Goal: Information Seeking & Learning: Learn about a topic

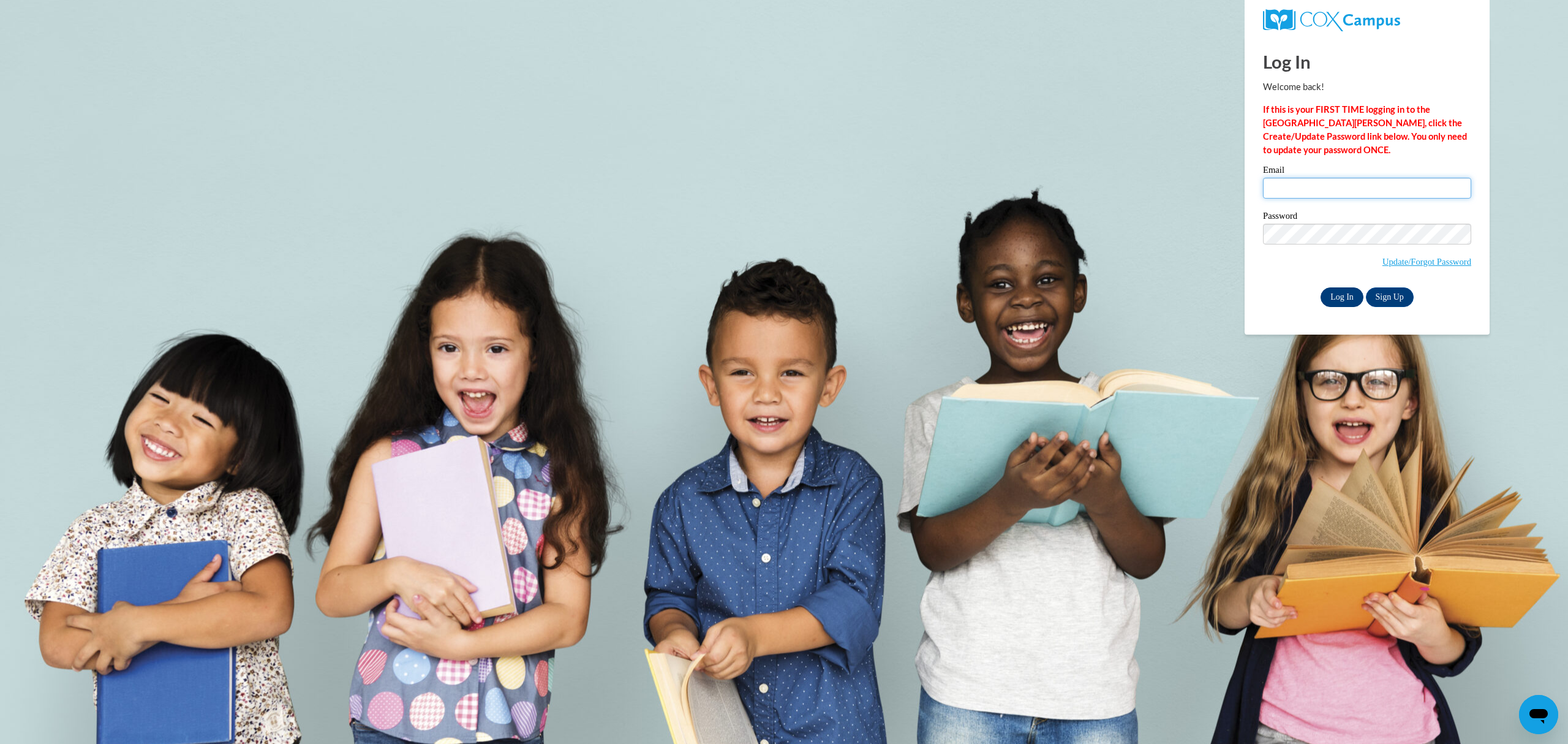
type input "lmckenzie@atlantaspeechschool.org"
click at [1349, 298] on input "Log In" at bounding box center [1342, 297] width 43 height 19
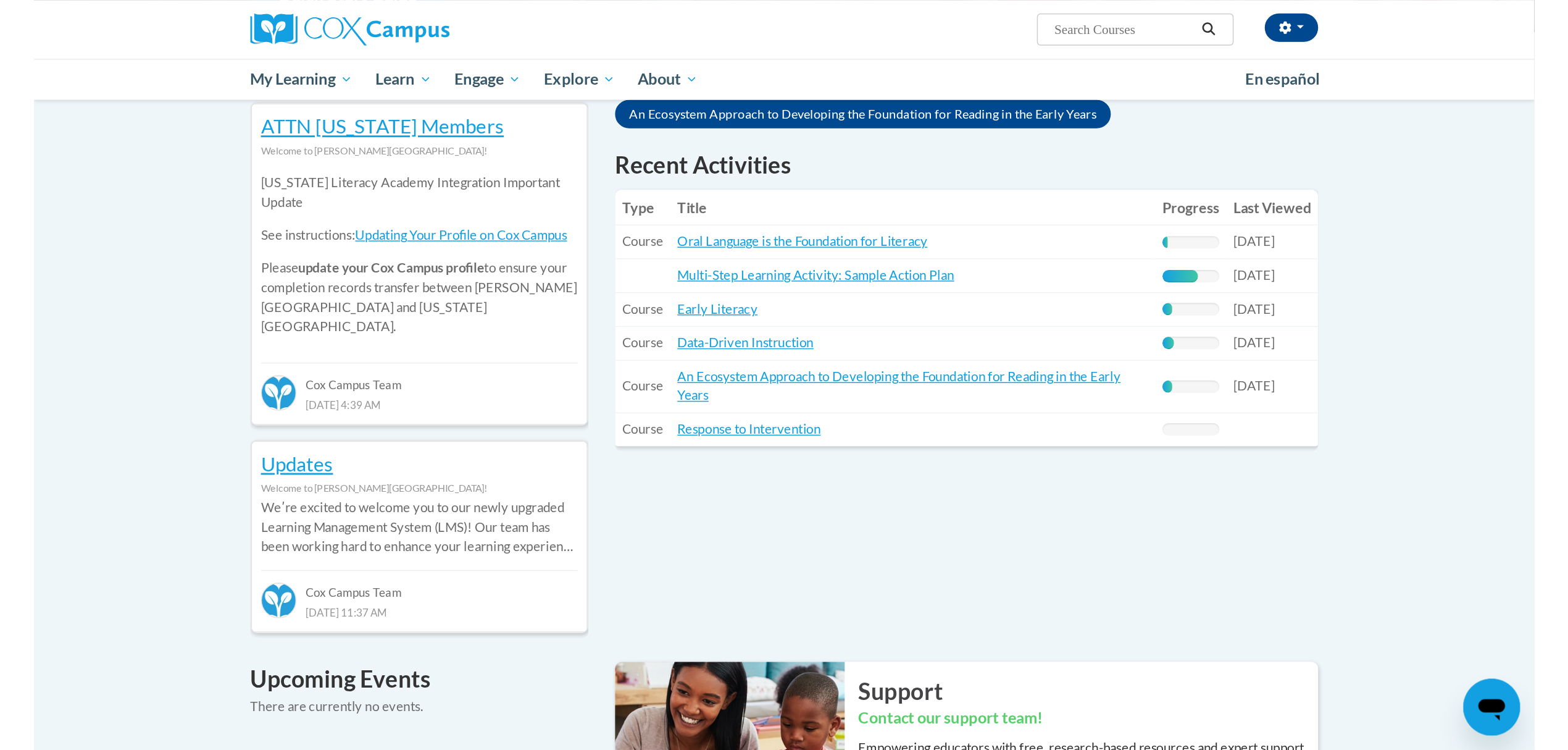
scroll to position [329, 0]
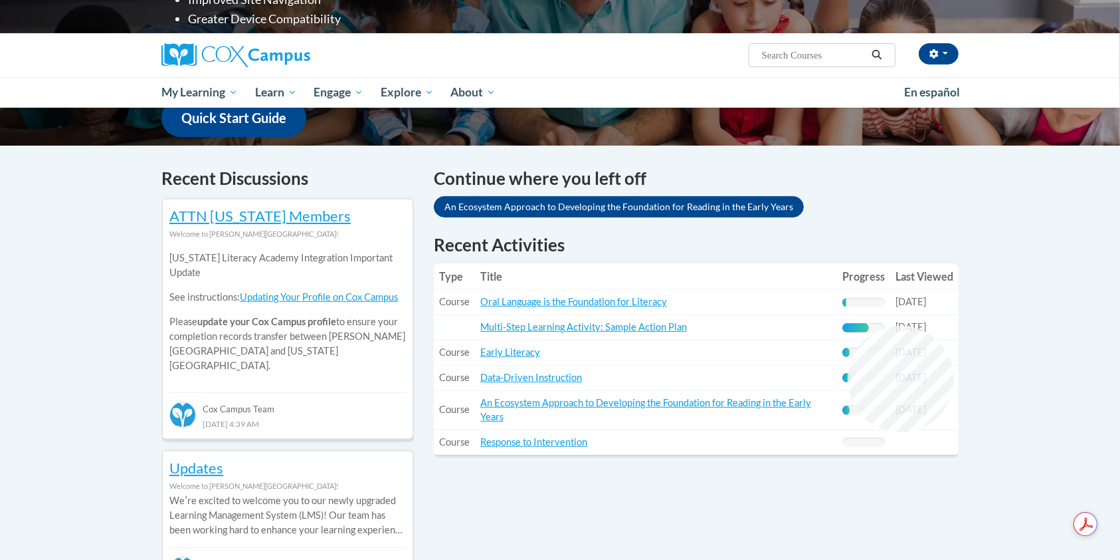
click at [848, 326] on div "62% Complete" at bounding box center [856, 327] width 27 height 9
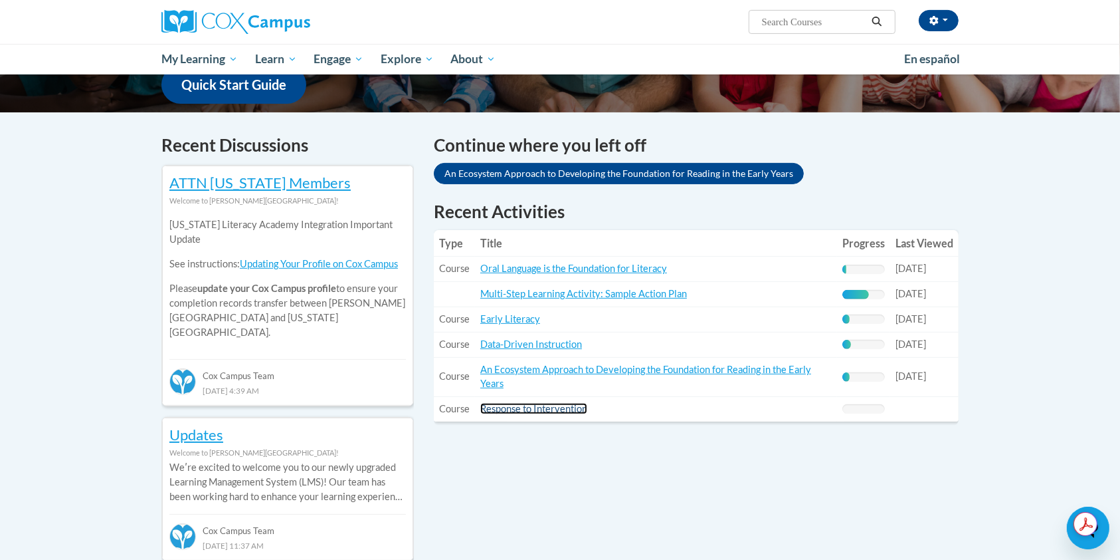
click at [544, 407] on link "Response to Intervention" at bounding box center [533, 408] width 107 height 11
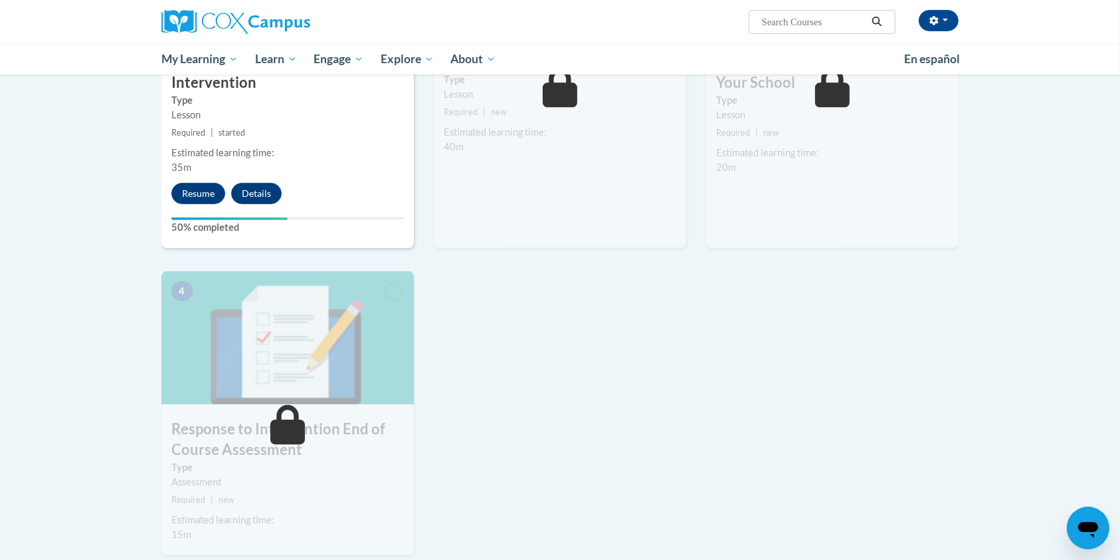
scroll to position [266, 0]
